Goal: Transaction & Acquisition: Purchase product/service

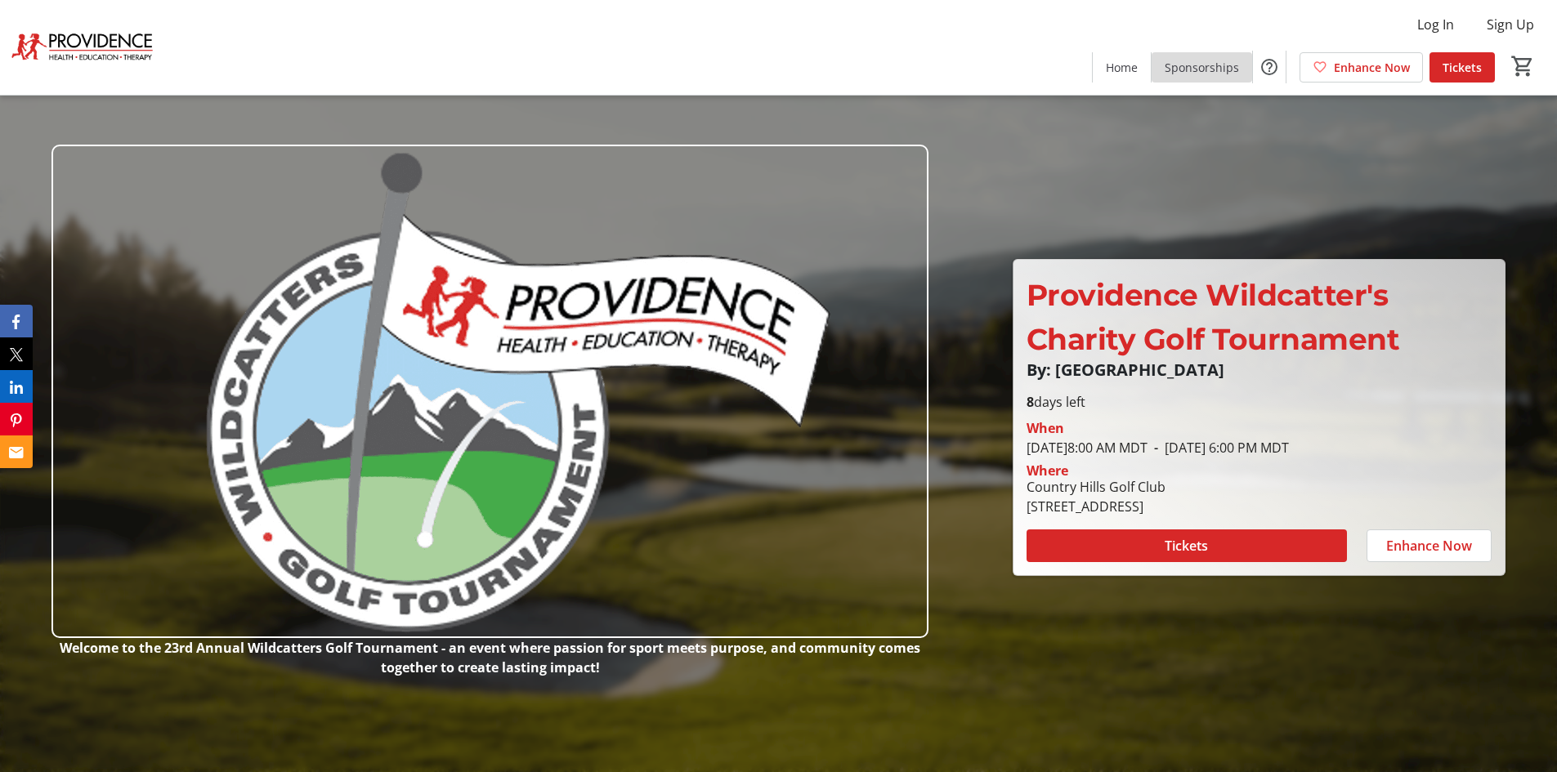
click at [1211, 69] on span "Sponsorships" at bounding box center [1201, 67] width 74 height 17
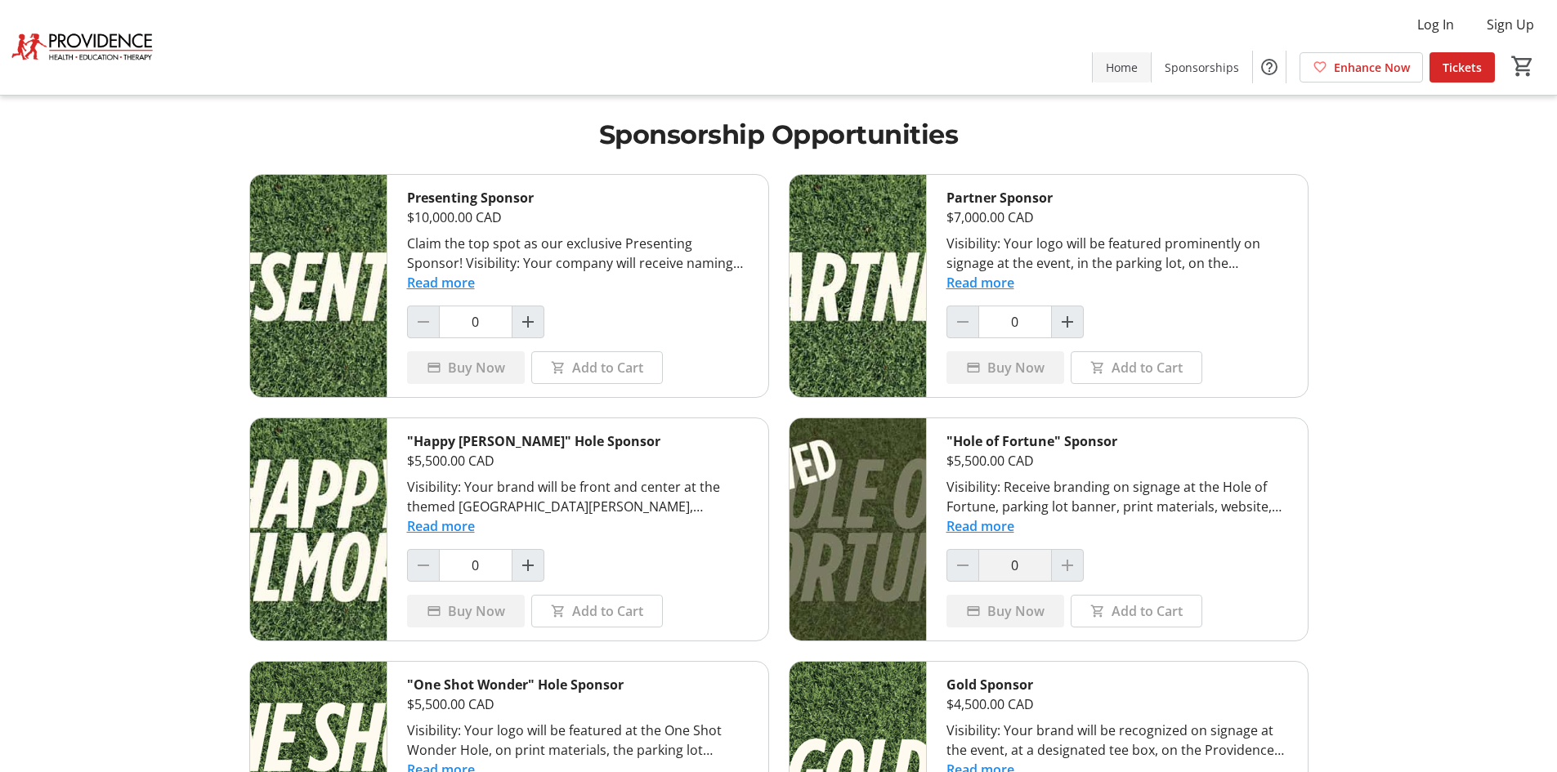
click at [1132, 62] on span "Home" at bounding box center [1122, 67] width 32 height 17
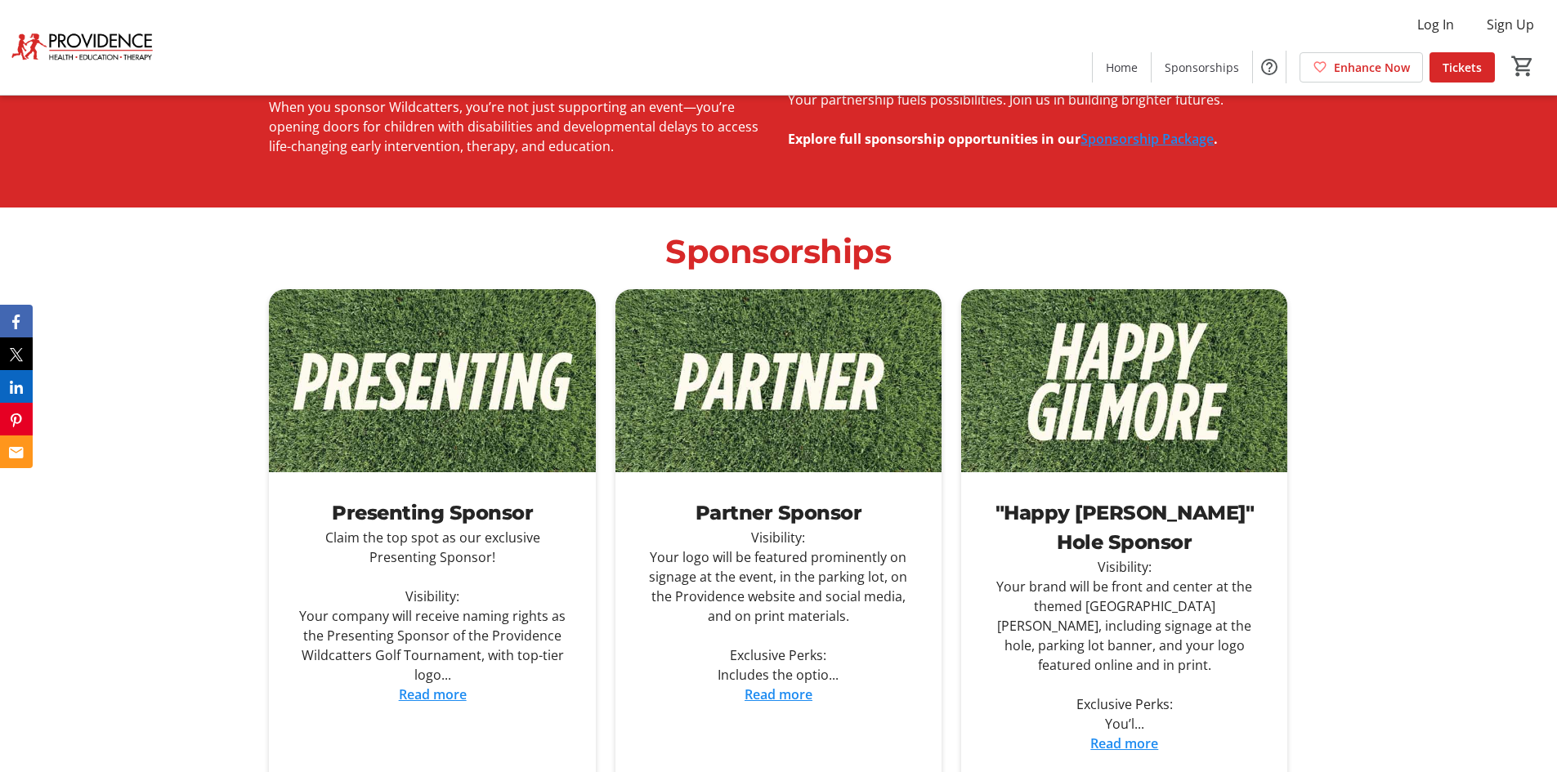
scroll to position [899, 0]
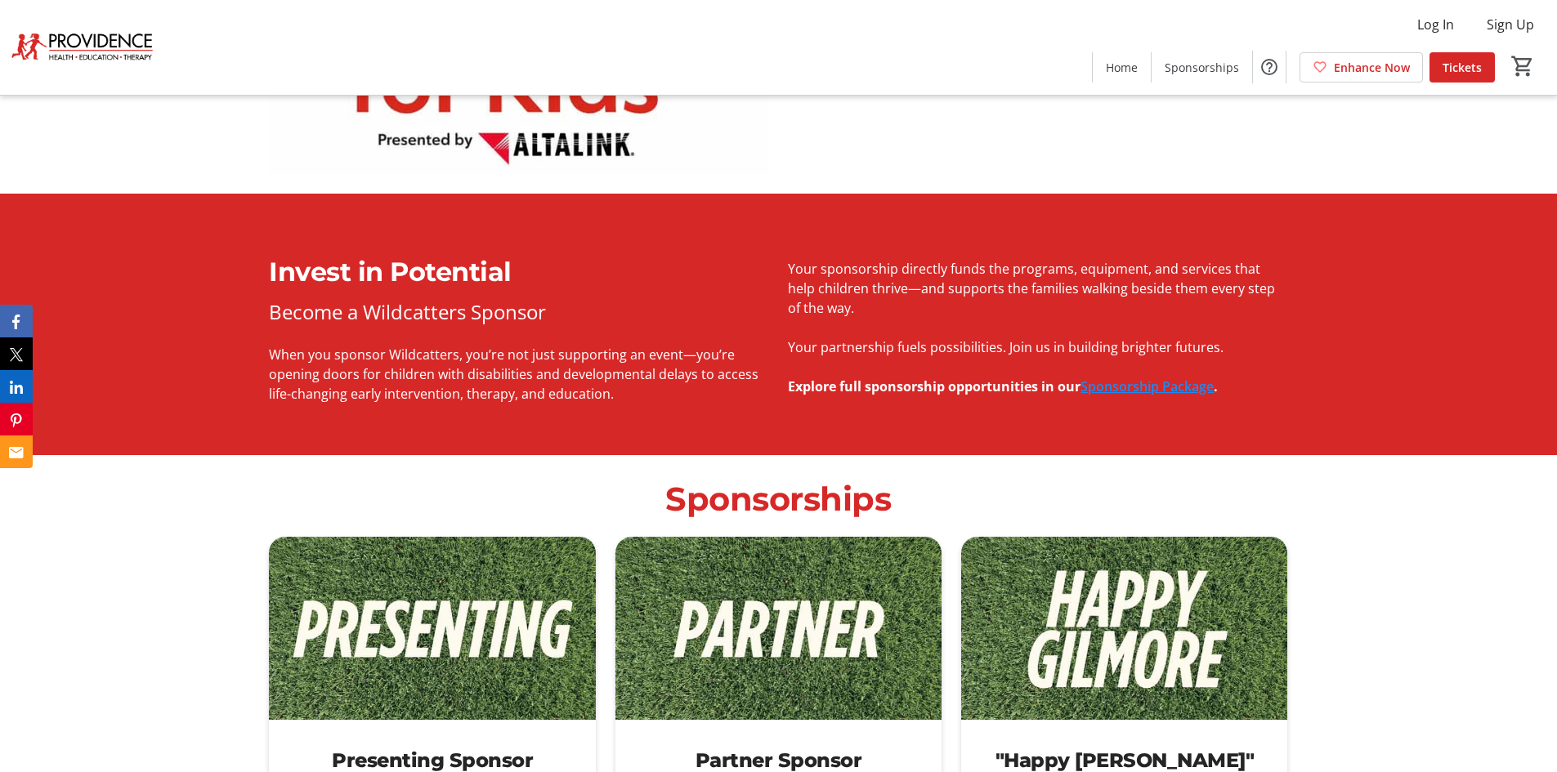
click at [1124, 387] on link "Sponsorship Package" at bounding box center [1146, 387] width 133 height 18
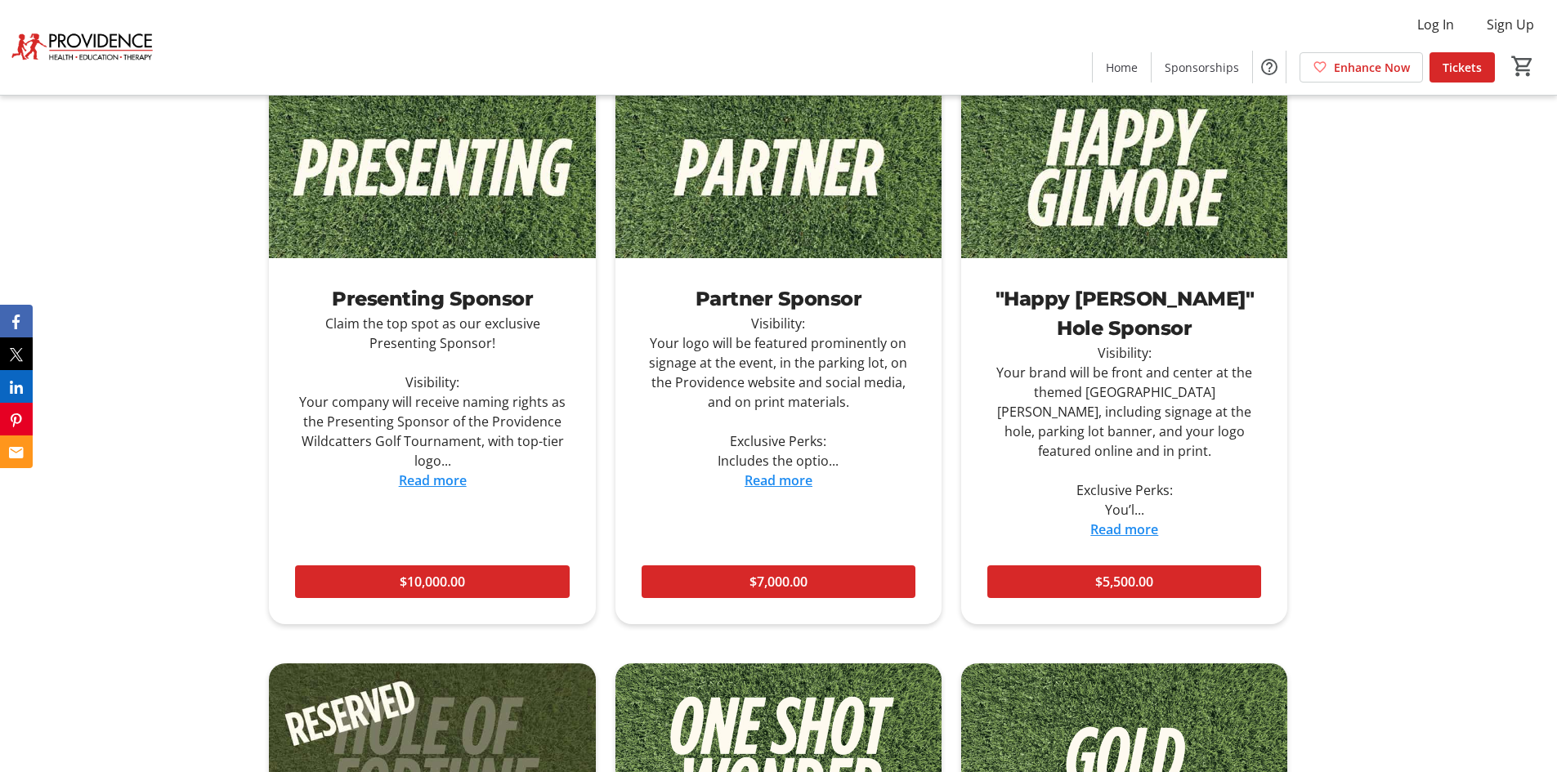
scroll to position [1389, 0]
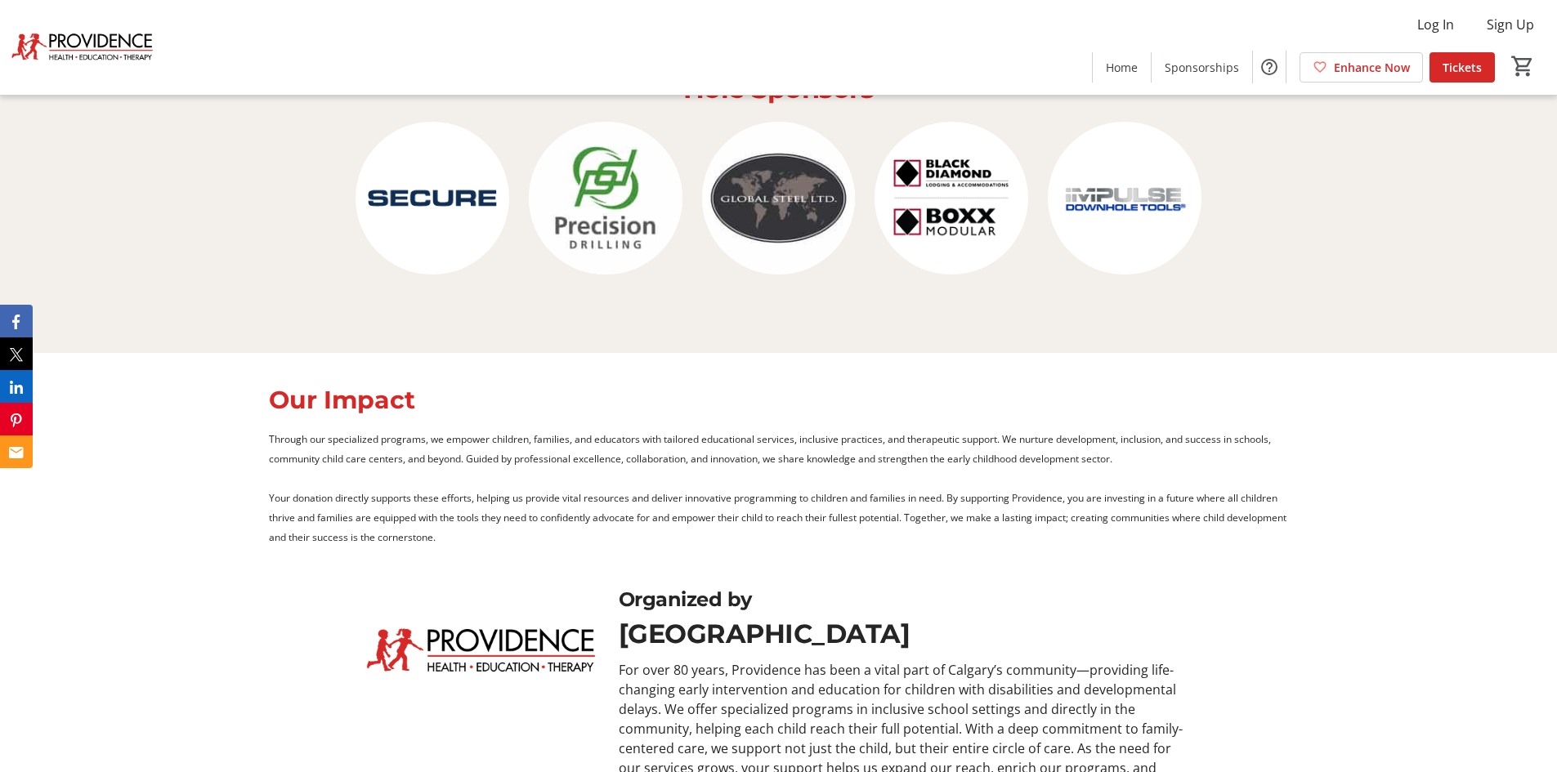
scroll to position [5802, 0]
